Goal: Task Accomplishment & Management: Manage account settings

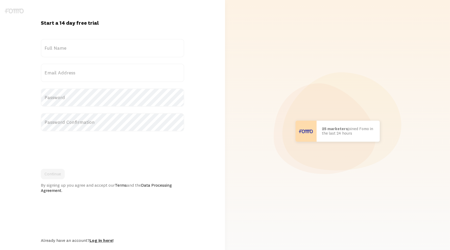
click at [105, 240] on link "Log in here!" at bounding box center [101, 240] width 24 height 5
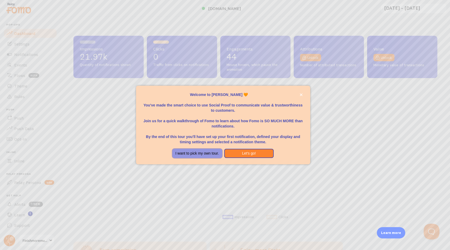
click at [192, 155] on button "I want to pick my own tour." at bounding box center [197, 153] width 50 height 9
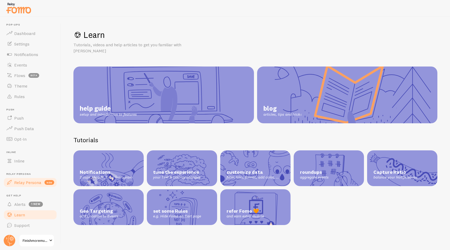
scroll to position [1, 0]
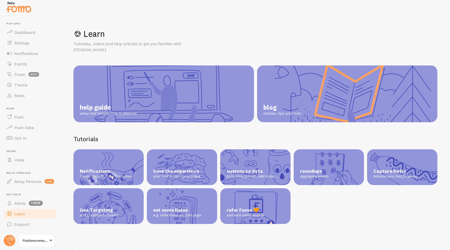
click at [45, 237] on link "Finishmoremusic (Members)" at bounding box center [37, 240] width 36 height 13
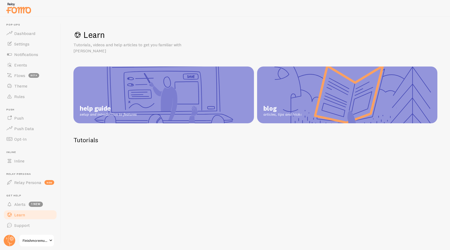
scroll to position [1, 0]
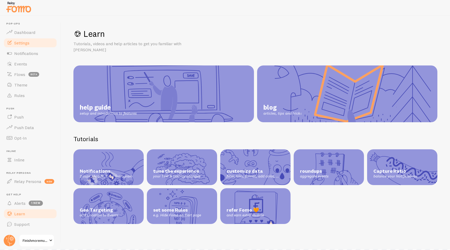
click at [20, 45] on span "Settings" at bounding box center [21, 42] width 15 height 5
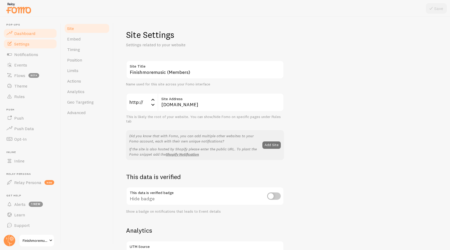
click at [24, 35] on span "Dashboard" at bounding box center [24, 33] width 21 height 5
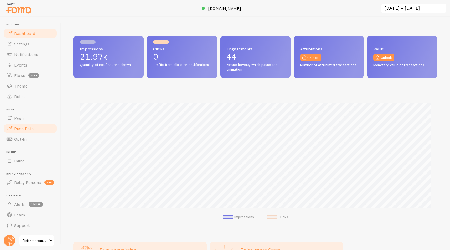
scroll to position [1, 0]
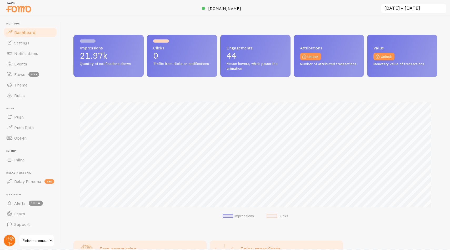
click at [12, 240] on circle at bounding box center [10, 241] width 12 height 12
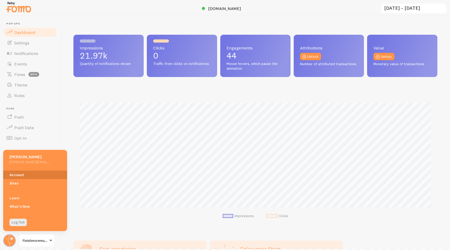
click at [18, 176] on link "Account" at bounding box center [35, 175] width 64 height 8
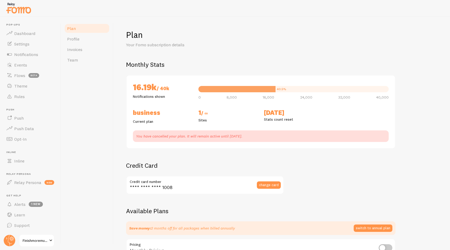
checkbox input "true"
click at [85, 52] on link "Invoices" at bounding box center [87, 49] width 46 height 11
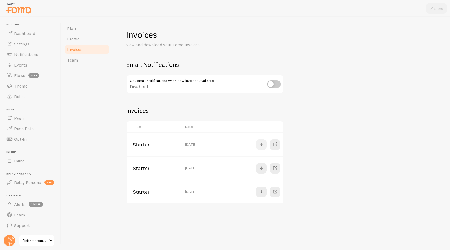
click at [262, 147] on span at bounding box center [261, 145] width 6 height 6
